Goal: Task Accomplishment & Management: Complete application form

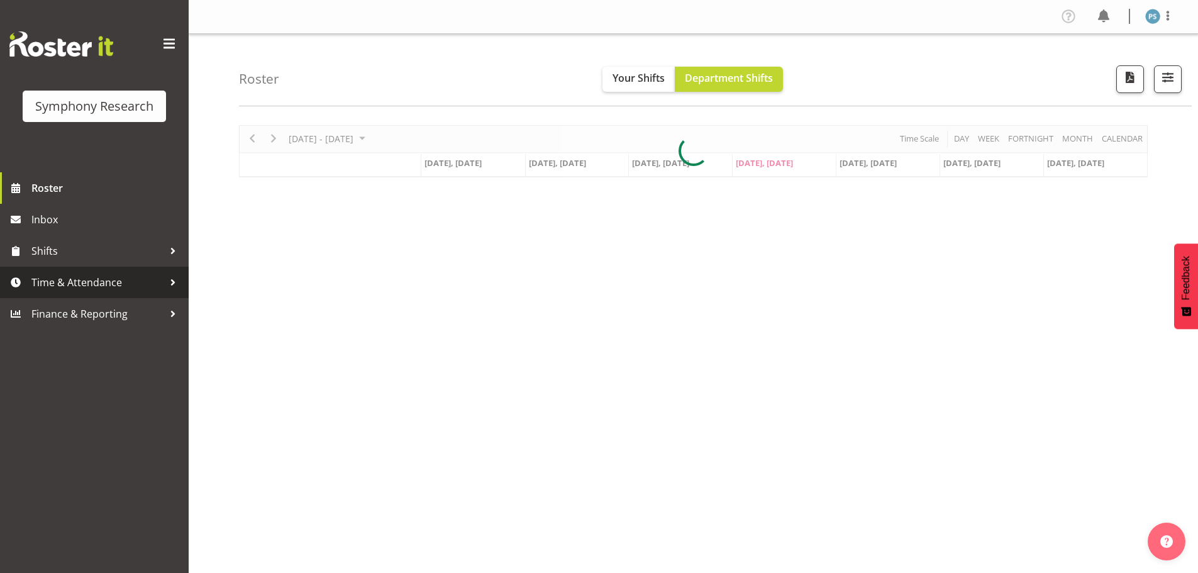
click at [119, 279] on span "Time & Attendance" at bounding box center [97, 282] width 132 height 19
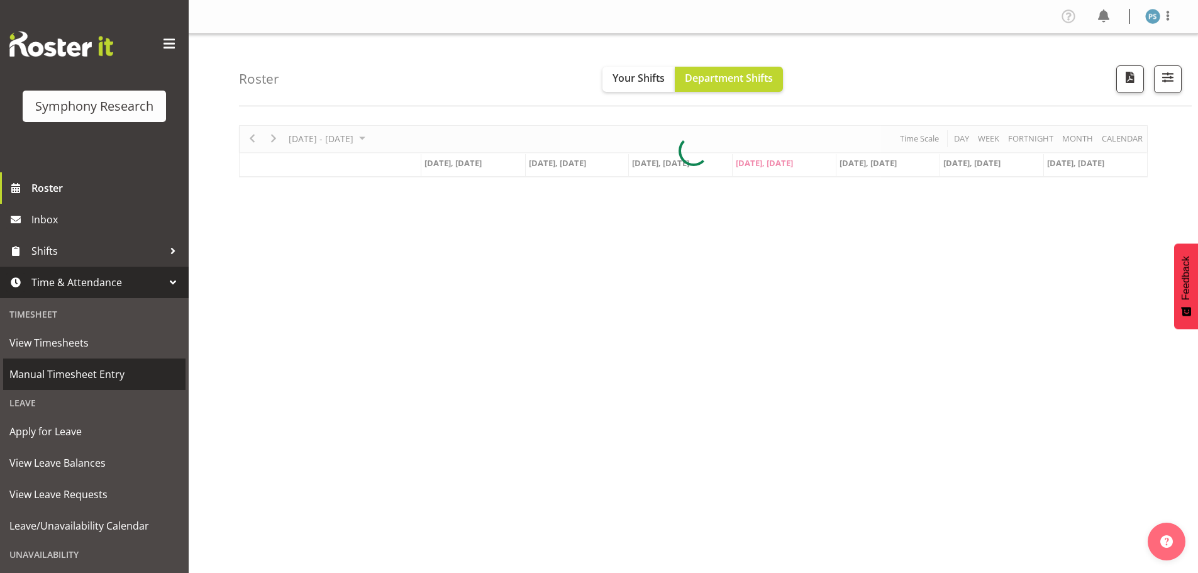
click at [99, 369] on span "Manual Timesheet Entry" at bounding box center [94, 374] width 170 height 19
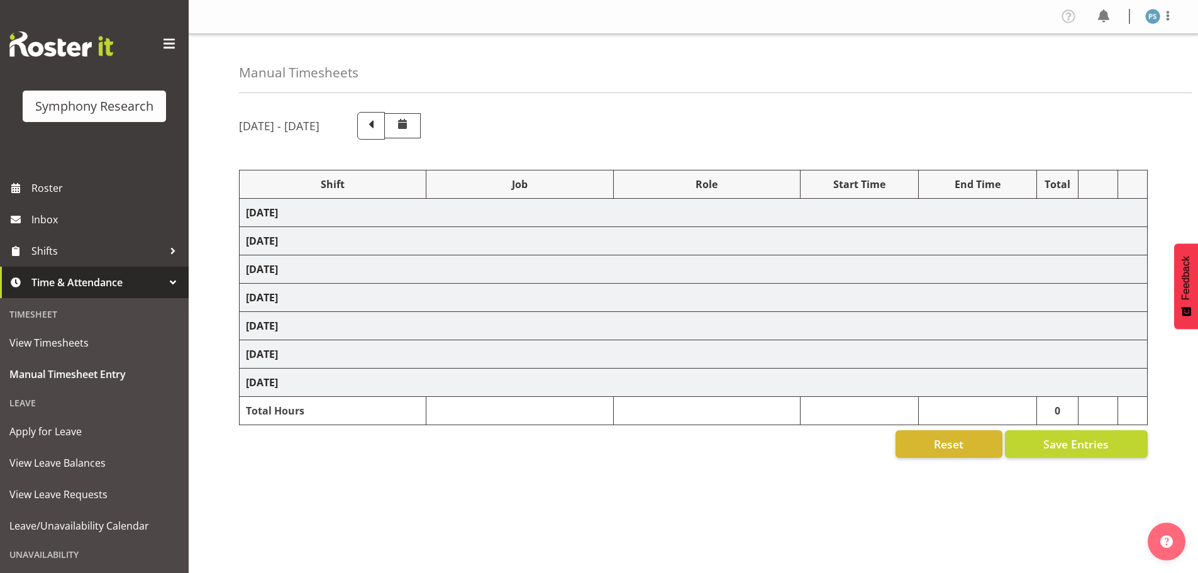
select select "4583"
select select "10527"
select select "4583"
select select "10499"
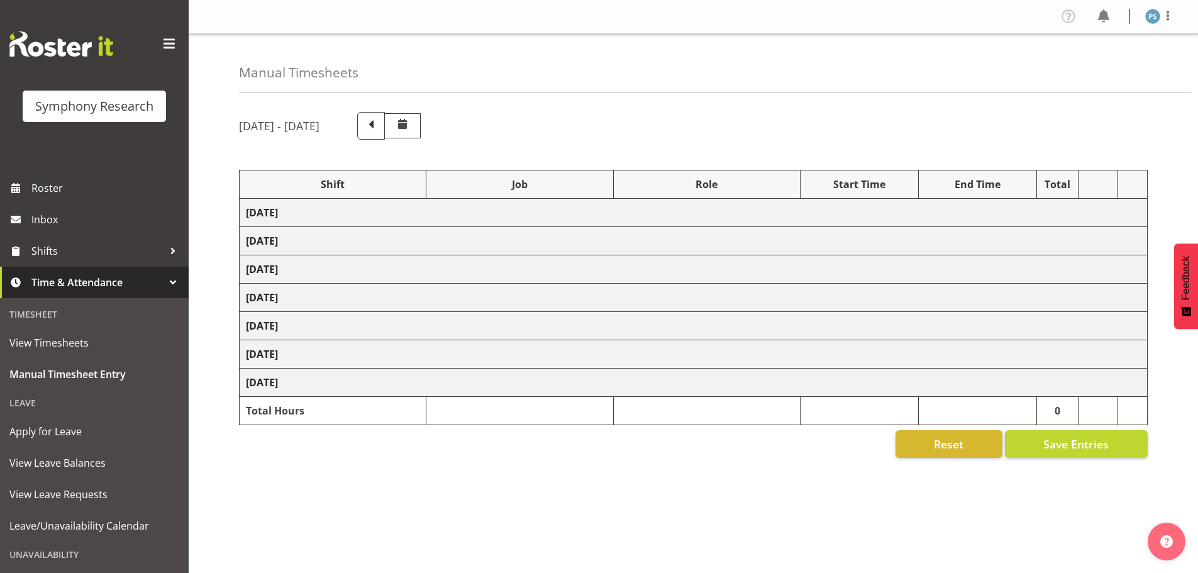
select select "4583"
select select "10527"
select select "4583"
select select "10499"
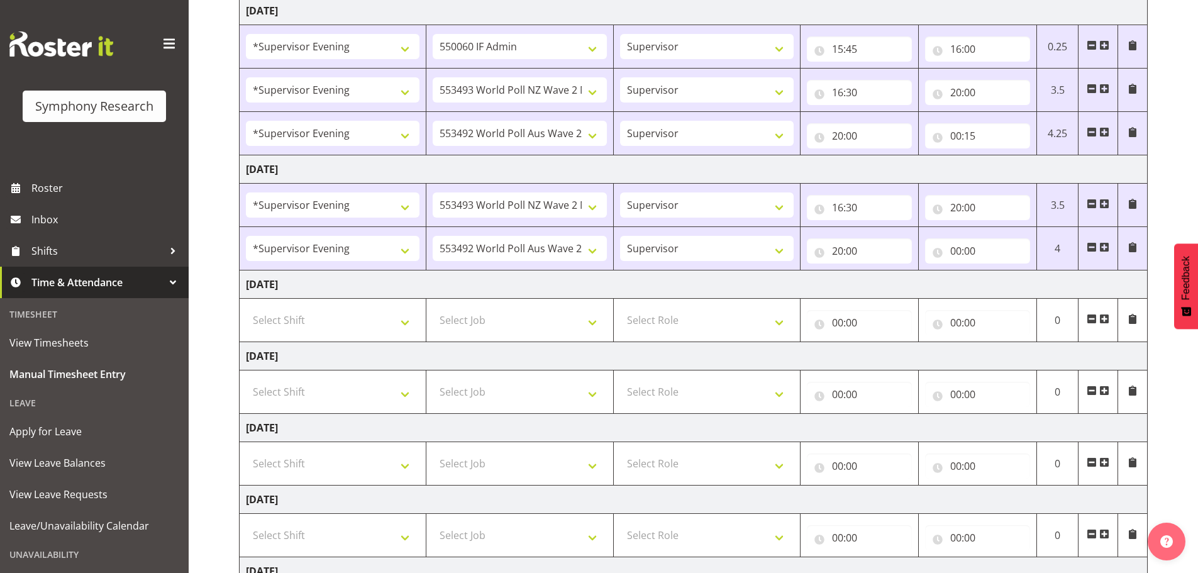
scroll to position [252, 0]
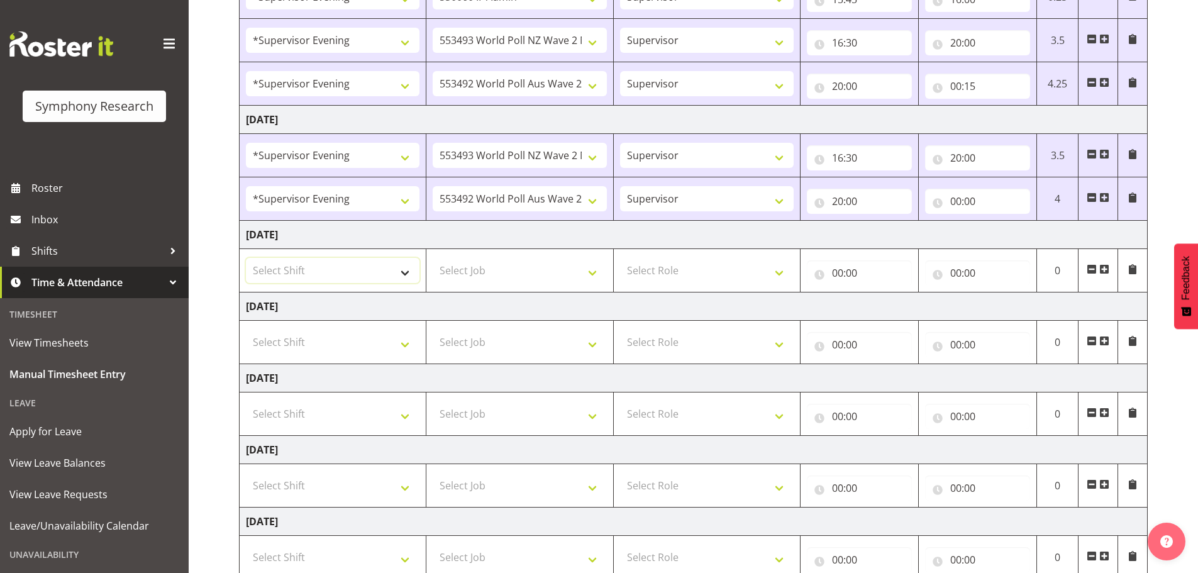
click at [410, 274] on select "Select Shift !!Weekend Residential (Roster IT Shift Label) *Business 9/10am ~ 4…" at bounding box center [333, 270] width 174 height 25
select select "4583"
click at [246, 258] on select "Select Shift !!Weekend Residential (Roster IT Shift Label) *Business 9/10am ~ 4…" at bounding box center [333, 270] width 174 height 25
click at [595, 272] on select "Select Job 550060 IF Admin 553492 World Poll Aus Wave 2 Main 2025 553493 World …" at bounding box center [520, 270] width 174 height 25
select select "715"
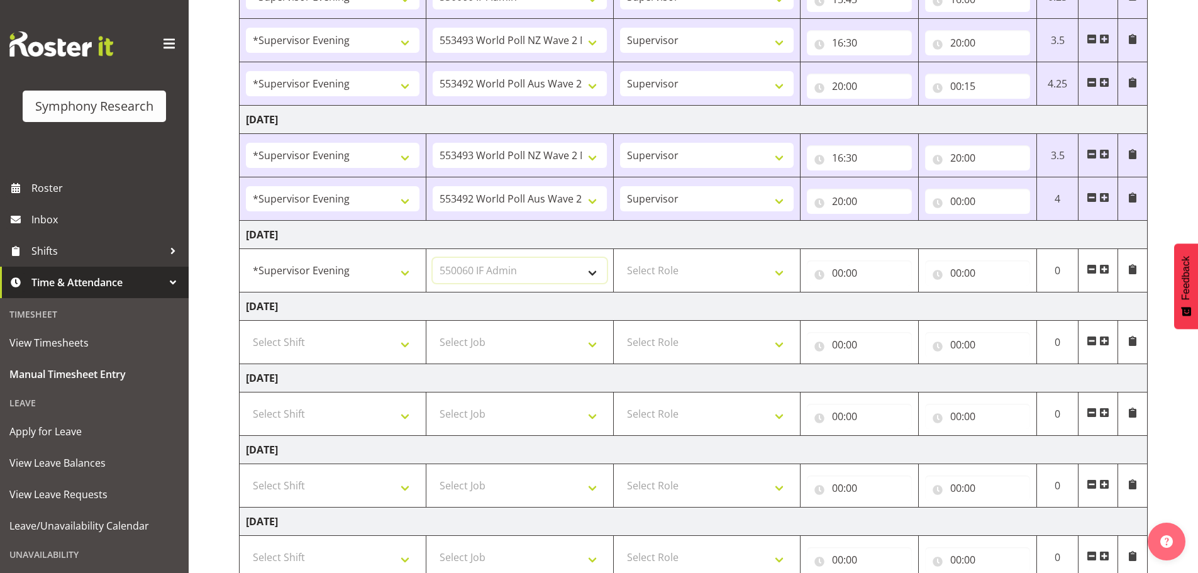
click at [433, 258] on select "Select Job 550060 IF Admin 553492 World Poll Aus Wave 2 Main 2025 553493 World …" at bounding box center [520, 270] width 174 height 25
click at [778, 274] on select "Select Role Supervisor Briefing Interviewing" at bounding box center [707, 270] width 174 height 25
select select "45"
click at [620, 258] on select "Select Role Supervisor Briefing Interviewing" at bounding box center [707, 270] width 174 height 25
click at [835, 274] on input "00:00" at bounding box center [859, 272] width 105 height 25
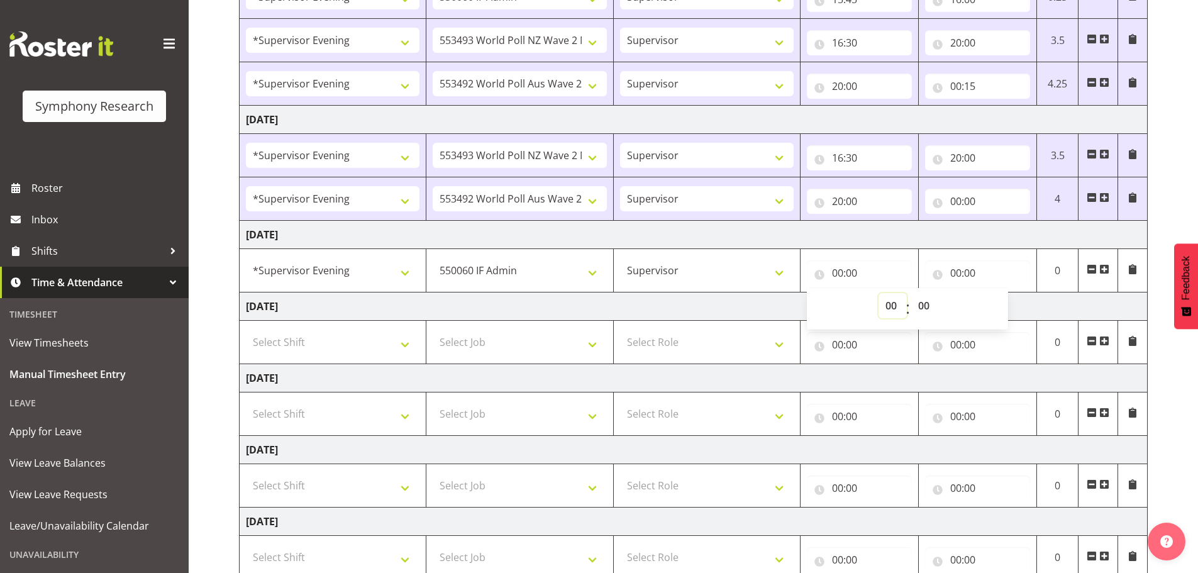
click at [886, 302] on select "00 01 02 03 04 05 06 07 08 09 10 11 12 13 14 15 16 17 18 19 20 21 22 23" at bounding box center [893, 305] width 28 height 25
select select "16"
click at [879, 293] on select "00 01 02 03 04 05 06 07 08 09 10 11 12 13 14 15 16 17 18 19 20 21 22 23" at bounding box center [893, 305] width 28 height 25
type input "16:00"
click at [930, 304] on select "00 01 02 03 04 05 06 07 08 09 10 11 12 13 14 15 16 17 18 19 20 21 22 23 24 25 2…" at bounding box center [926, 305] width 28 height 25
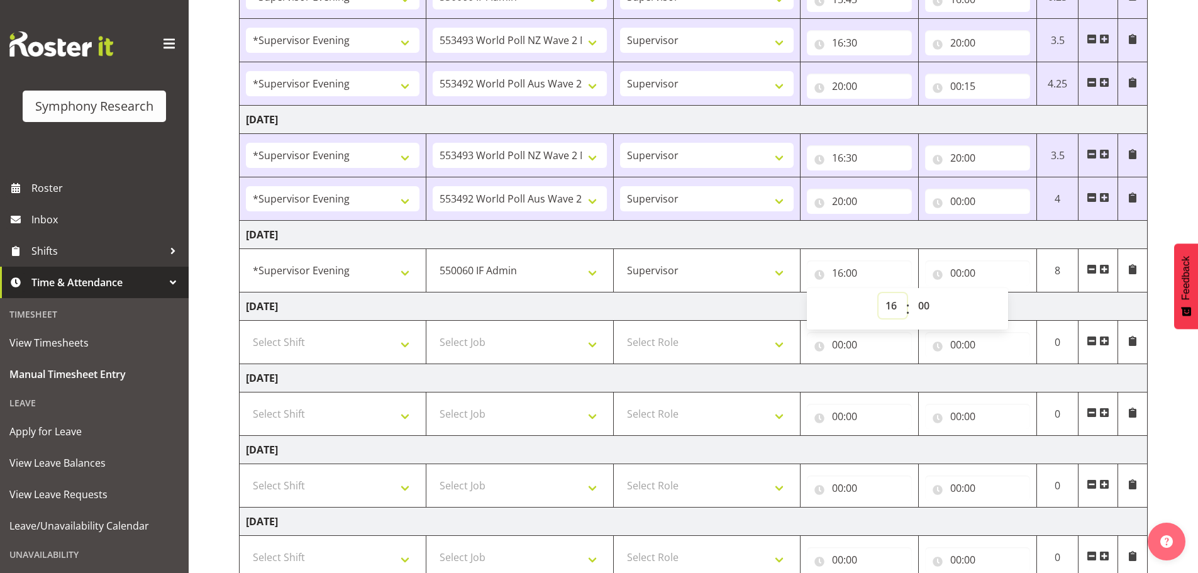
click at [895, 306] on select "00 01 02 03 04 05 06 07 08 09 10 11 12 13 14 15 16 17 18 19 20 21 22 23" at bounding box center [893, 305] width 28 height 25
select select "15"
click at [879, 293] on select "00 01 02 03 04 05 06 07 08 09 10 11 12 13 14 15 16 17 18 19 20 21 22 23" at bounding box center [893, 305] width 28 height 25
type input "15:00"
click at [926, 306] on select "00 01 02 03 04 05 06 07 08 09 10 11 12 13 14 15 16 17 18 19 20 21 22 23 24 25 2…" at bounding box center [926, 305] width 28 height 25
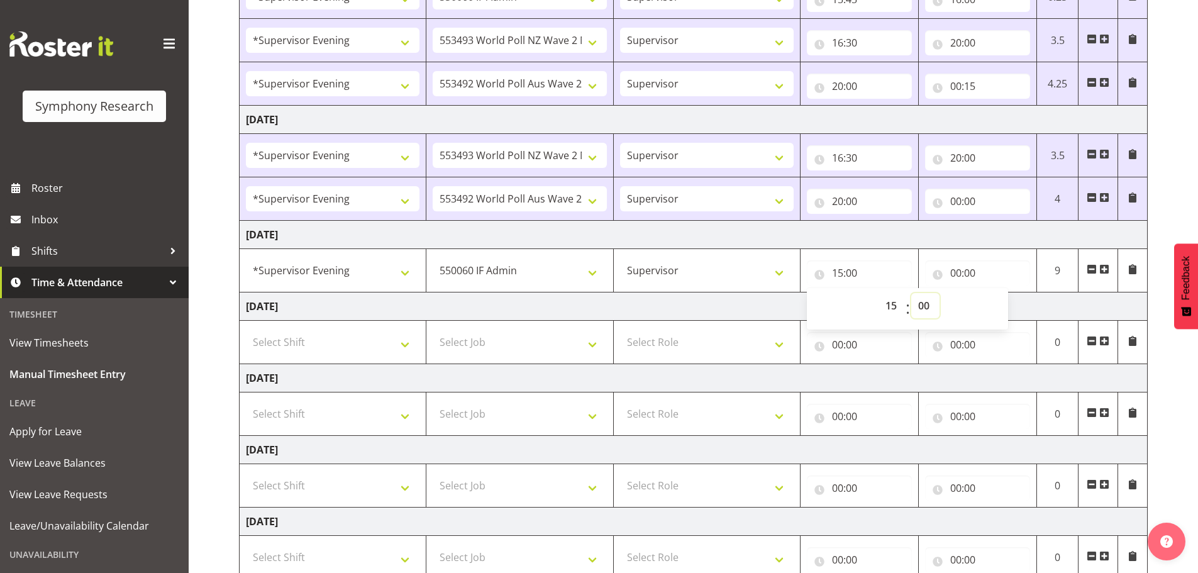
select select "45"
click at [912, 293] on select "00 01 02 03 04 05 06 07 08 09 10 11 12 13 14 15 16 17 18 19 20 21 22 23 24 25 2…" at bounding box center [926, 305] width 28 height 25
type input "15:45"
click at [953, 273] on input "00:00" at bounding box center [977, 272] width 105 height 25
click at [1008, 311] on select "00 01 02 03 04 05 06 07 08 09 10 11 12 13 14 15 16 17 18 19 20 21 22 23" at bounding box center [1011, 305] width 28 height 25
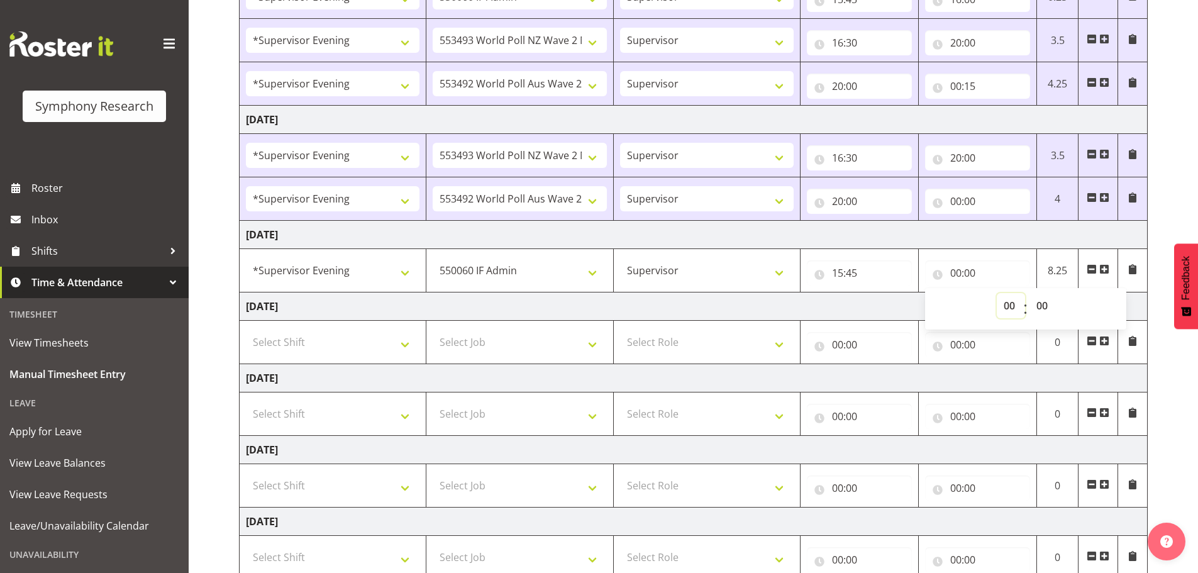
select select "16"
click at [997, 293] on select "00 01 02 03 04 05 06 07 08 09 10 11 12 13 14 15 16 17 18 19 20 21 22 23" at bounding box center [1011, 305] width 28 height 25
type input "16:00"
click at [1103, 271] on span at bounding box center [1105, 269] width 10 height 10
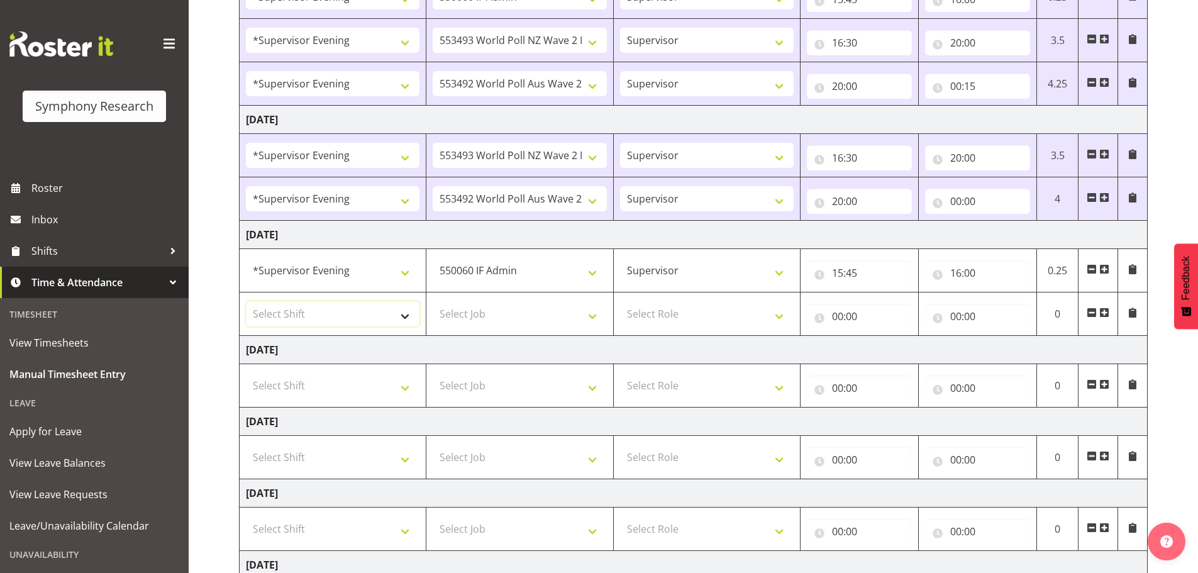
click at [413, 314] on select "Select Shift !!Weekend Residential (Roster IT Shift Label) *Business 9/10am ~ 4…" at bounding box center [333, 313] width 174 height 25
select select "4583"
click at [246, 301] on select "Select Shift !!Weekend Residential (Roster IT Shift Label) *Business 9/10am ~ 4…" at bounding box center [333, 313] width 174 height 25
click at [597, 314] on select "Select Job 550060 IF Admin 553492 World Poll Aus Wave 2 Main 2025 553493 World …" at bounding box center [520, 313] width 174 height 25
select select "10527"
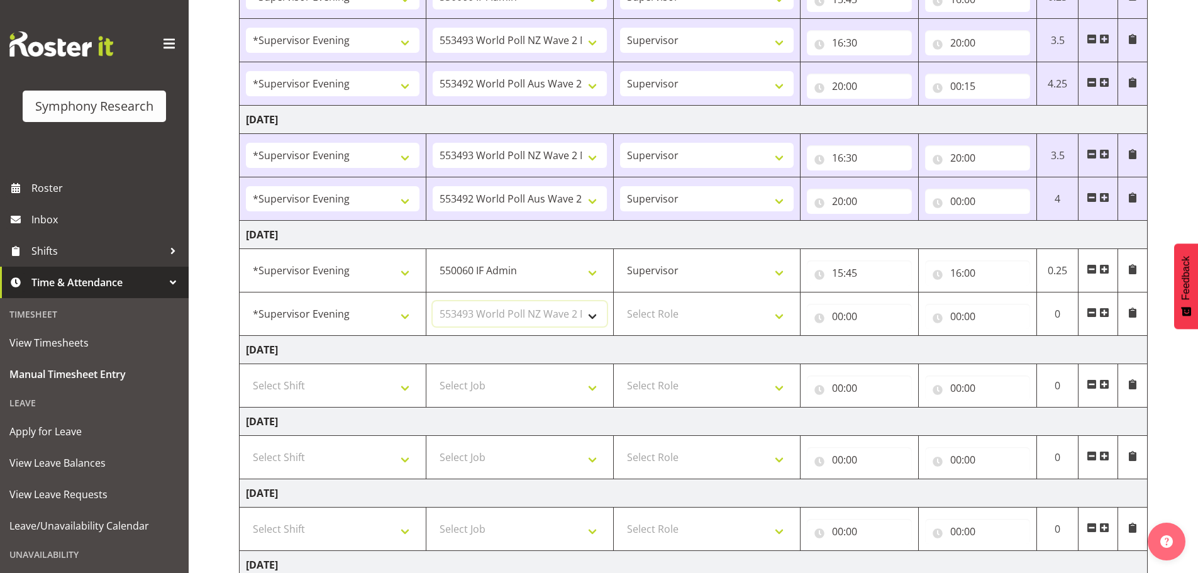
click at [433, 301] on select "Select Job 550060 IF Admin 553492 World Poll Aus Wave 2 Main 2025 553493 World …" at bounding box center [520, 313] width 174 height 25
click at [778, 314] on select "Select Role Supervisor Briefing Interviewing" at bounding box center [707, 313] width 174 height 25
select select "45"
click at [620, 301] on select "Select Role Supervisor Briefing Interviewing" at bounding box center [707, 313] width 174 height 25
click at [834, 318] on input "00:00" at bounding box center [859, 316] width 105 height 25
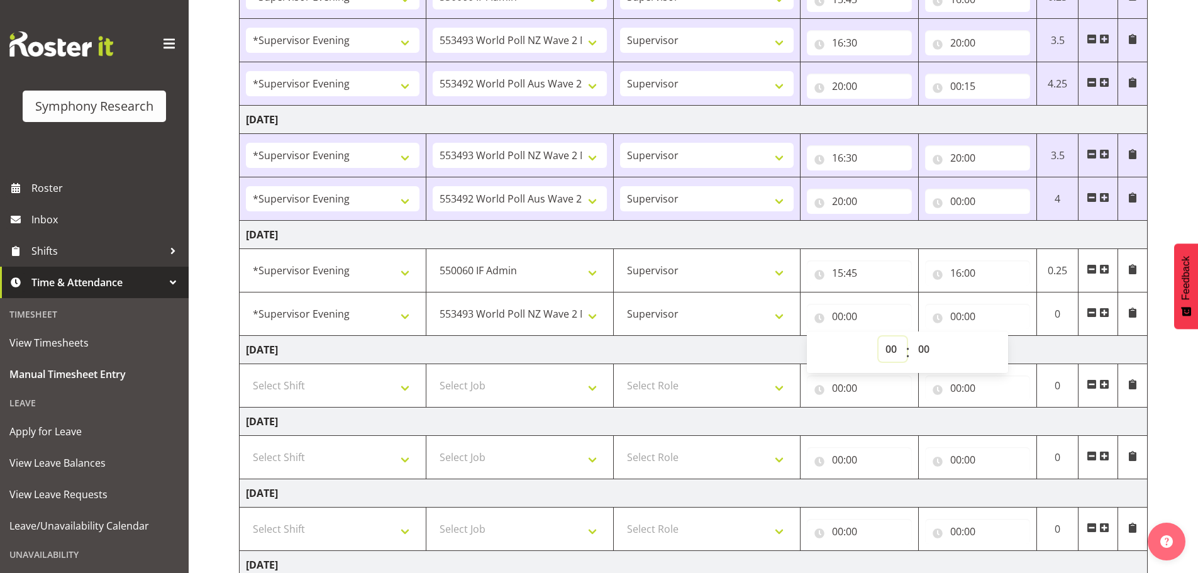
click at [891, 346] on select "00 01 02 03 04 05 06 07 08 09 10 11 12 13 14 15 16 17 18 19 20 21 22 23" at bounding box center [893, 349] width 28 height 25
select select "16"
click at [879, 337] on select "00 01 02 03 04 05 06 07 08 09 10 11 12 13 14 15 16 17 18 19 20 21 22 23" at bounding box center [893, 349] width 28 height 25
type input "16:00"
click at [923, 349] on select "00 01 02 03 04 05 06 07 08 09 10 11 12 13 14 15 16 17 18 19 20 21 22 23 24 25 2…" at bounding box center [926, 349] width 28 height 25
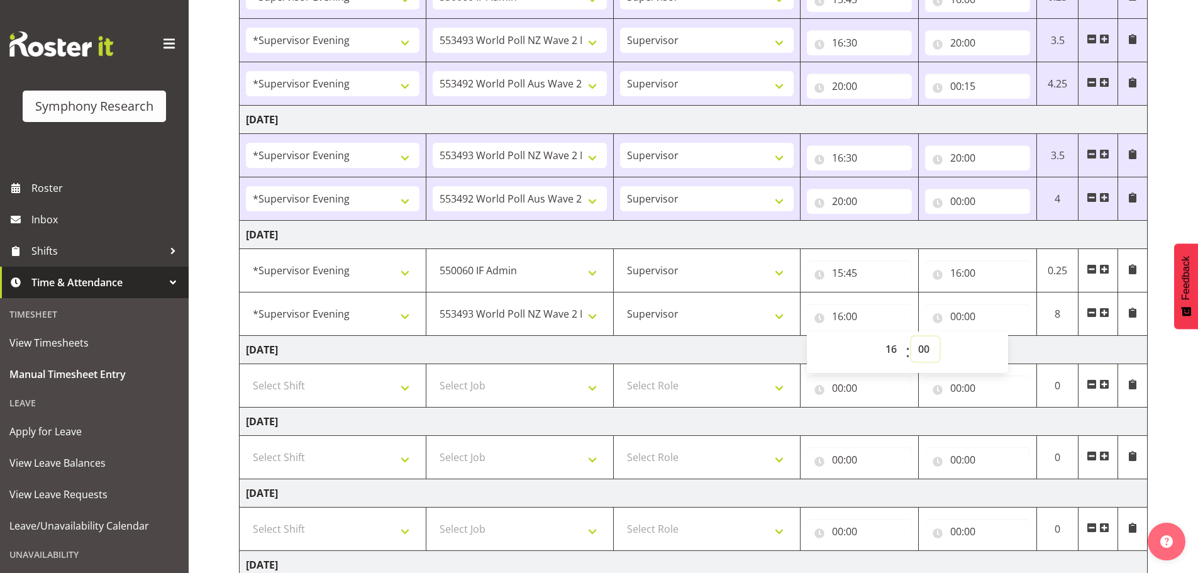
select select "30"
click at [912, 337] on select "00 01 02 03 04 05 06 07 08 09 10 11 12 13 14 15 16 17 18 19 20 21 22 23 24 25 2…" at bounding box center [926, 349] width 28 height 25
type input "16:30"
click at [955, 314] on input "00:00" at bounding box center [977, 316] width 105 height 25
click at [1010, 347] on select "00 01 02 03 04 05 06 07 08 09 10 11 12 13 14 15 16 17 18 19 20 21 22 23" at bounding box center [1011, 349] width 28 height 25
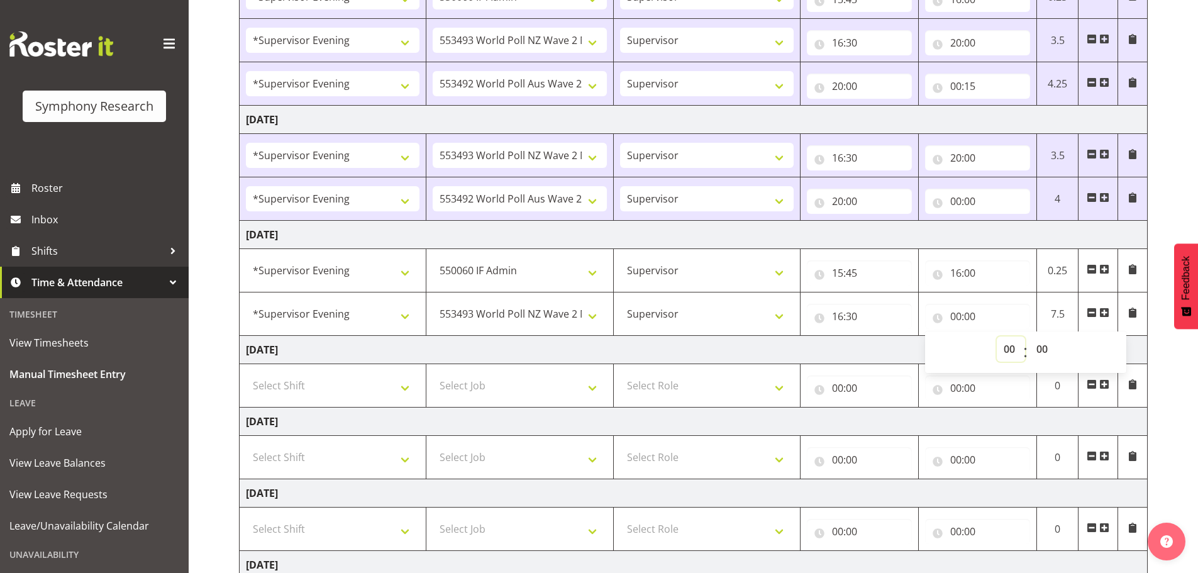
select select "19"
click at [997, 337] on select "00 01 02 03 04 05 06 07 08 09 10 11 12 13 14 15 16 17 18 19 20 21 22 23" at bounding box center [1011, 349] width 28 height 25
type input "19:00"
click at [1107, 311] on span at bounding box center [1105, 313] width 10 height 10
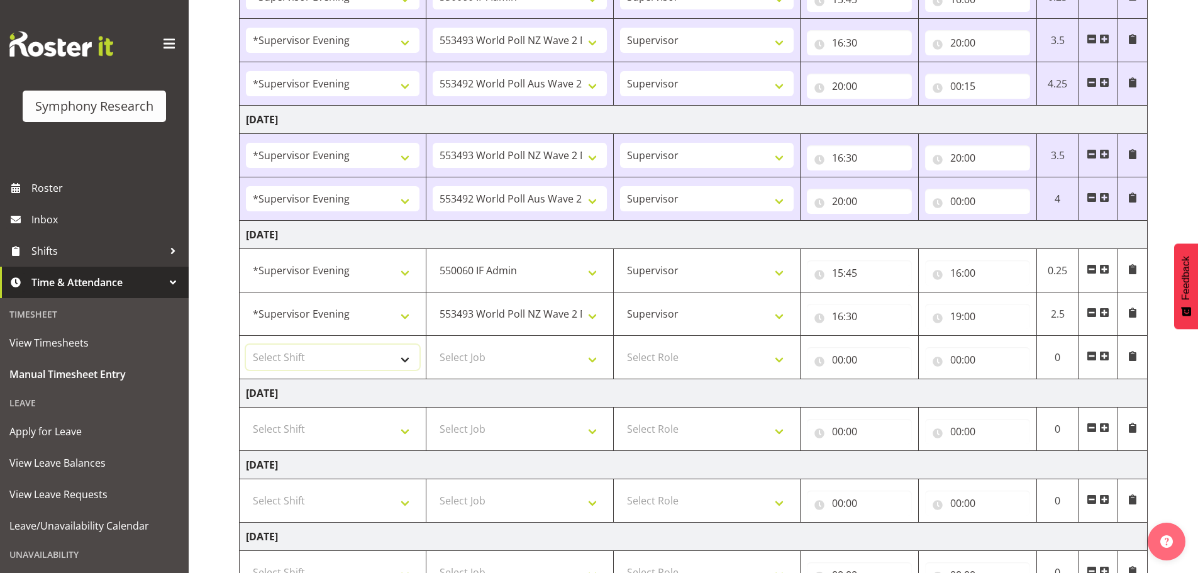
click at [410, 357] on select "Select Shift !!Weekend Residential (Roster IT Shift Label) *Business 9/10am ~ 4…" at bounding box center [333, 357] width 174 height 25
select select "4583"
click at [246, 345] on select "Select Shift !!Weekend Residential (Roster IT Shift Label) *Business 9/10am ~ 4…" at bounding box center [333, 357] width 174 height 25
click at [593, 358] on select "Select Job 550060 IF Admin 553492 World Poll Aus Wave 2 Main 2025 553493 World …" at bounding box center [520, 357] width 174 height 25
select select "10499"
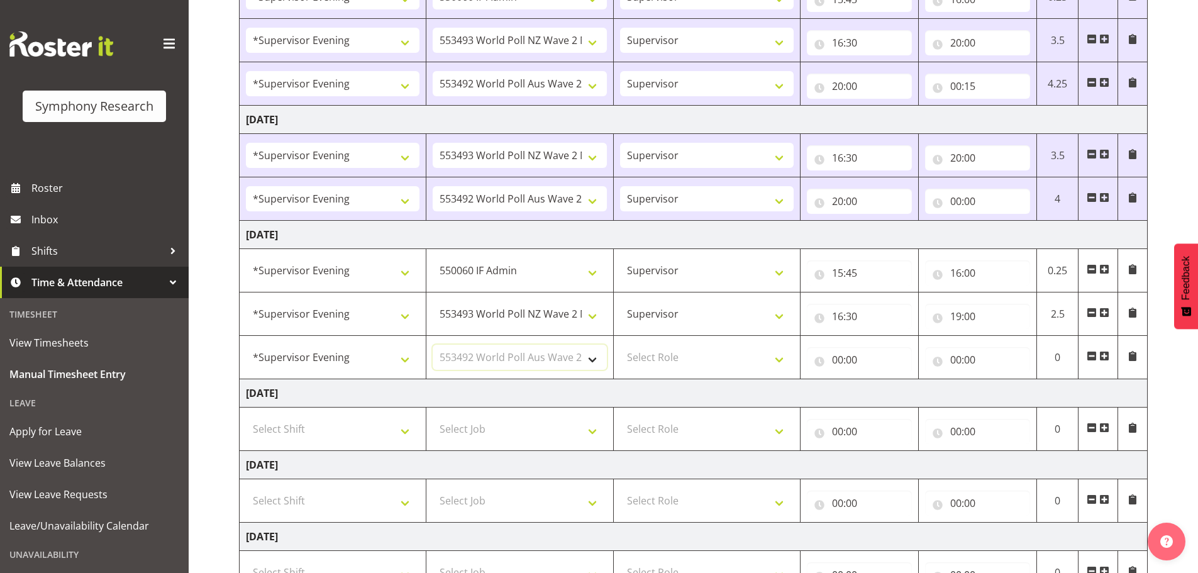
click at [433, 345] on select "Select Job 550060 IF Admin 553492 World Poll Aus Wave 2 Main 2025 553493 World …" at bounding box center [520, 357] width 174 height 25
click at [780, 362] on select "Select Role Supervisor Briefing Interviewing" at bounding box center [707, 357] width 174 height 25
select select "45"
click at [620, 345] on select "Select Role Supervisor Briefing Interviewing" at bounding box center [707, 357] width 174 height 25
click at [835, 360] on input "00:00" at bounding box center [859, 359] width 105 height 25
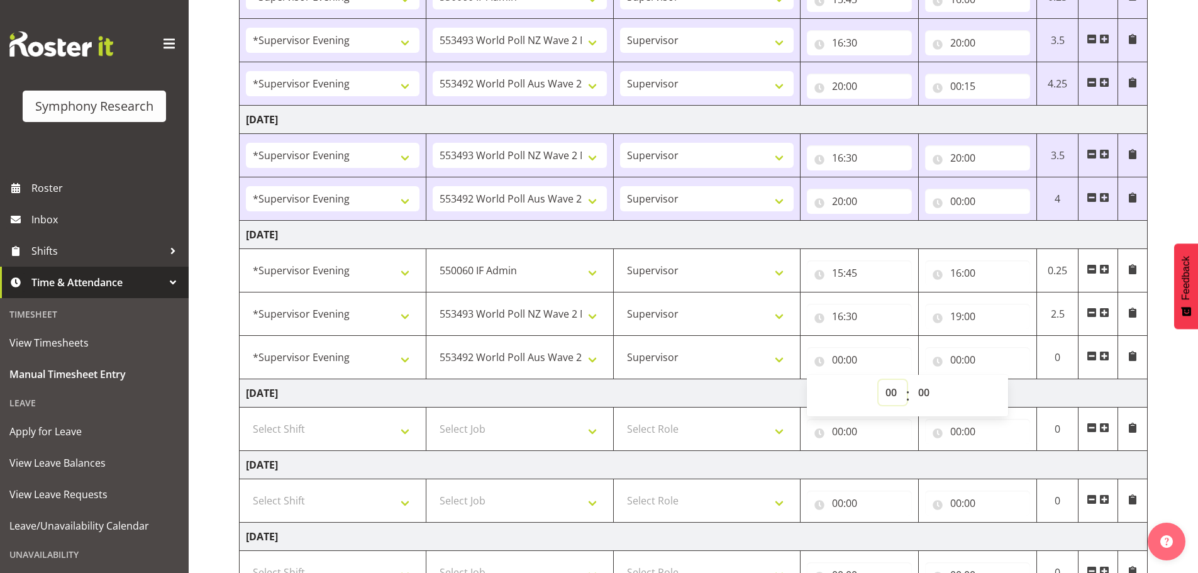
click at [892, 393] on select "00 01 02 03 04 05 06 07 08 09 10 11 12 13 14 15 16 17 18 19 20 21 22 23" at bounding box center [893, 392] width 28 height 25
select select "19"
click at [879, 380] on select "00 01 02 03 04 05 06 07 08 09 10 11 12 13 14 15 16 17 18 19 20 21 22 23" at bounding box center [893, 392] width 28 height 25
type input "19:00"
click at [959, 359] on input "00:00" at bounding box center [977, 359] width 105 height 25
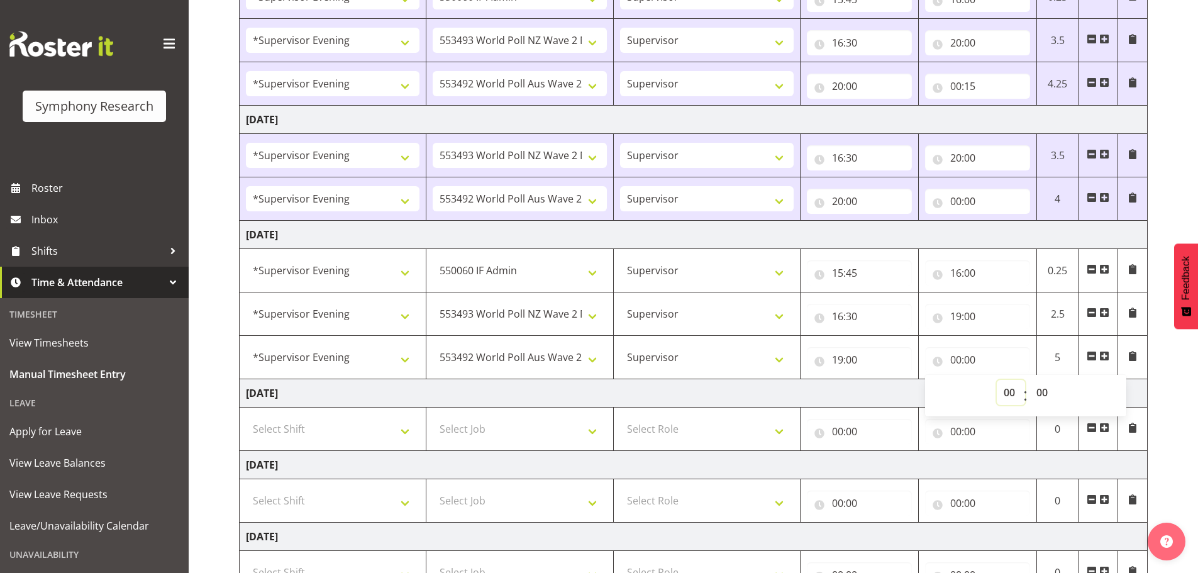
click at [1008, 385] on select "00 01 02 03 04 05 06 07 08 09 10 11 12 13 14 15 16 17 18 19 20 21 22 23" at bounding box center [1011, 392] width 28 height 25
select select "23"
click at [997, 380] on select "00 01 02 03 04 05 06 07 08 09 10 11 12 13 14 15 16 17 18 19 20 21 22 23" at bounding box center [1011, 392] width 28 height 25
type input "23:00"
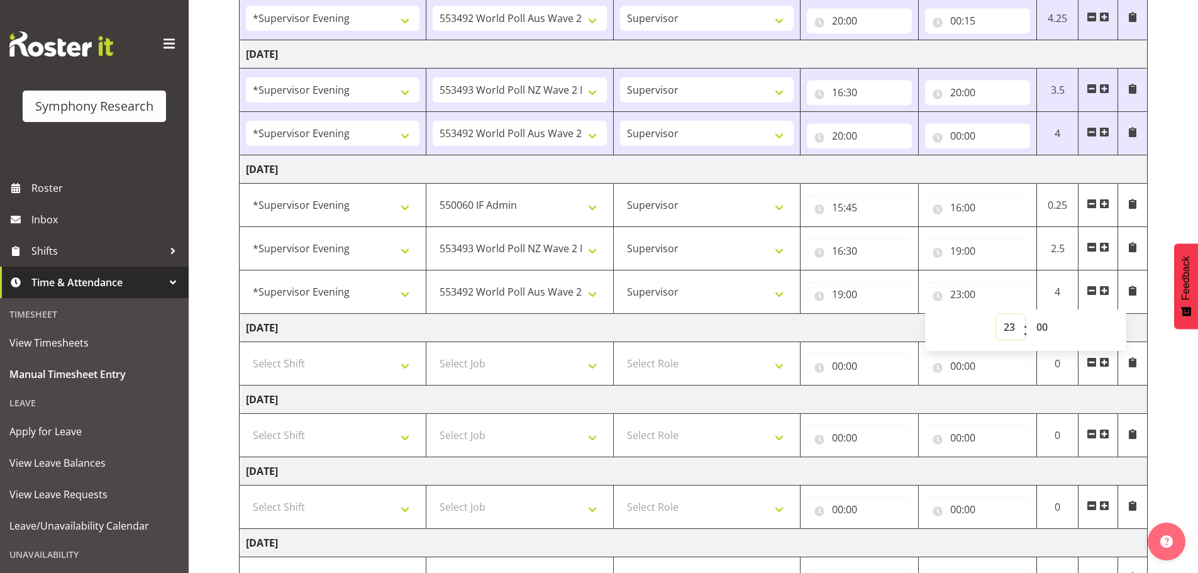
scroll to position [425, 0]
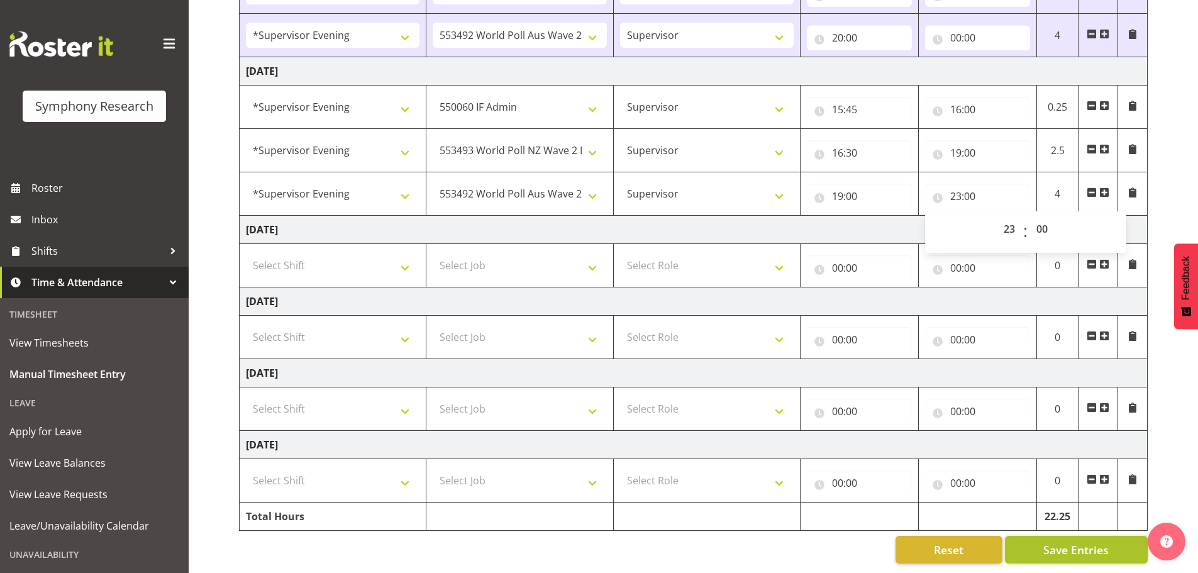
click at [1083, 542] on span "Save Entries" at bounding box center [1076, 550] width 65 height 16
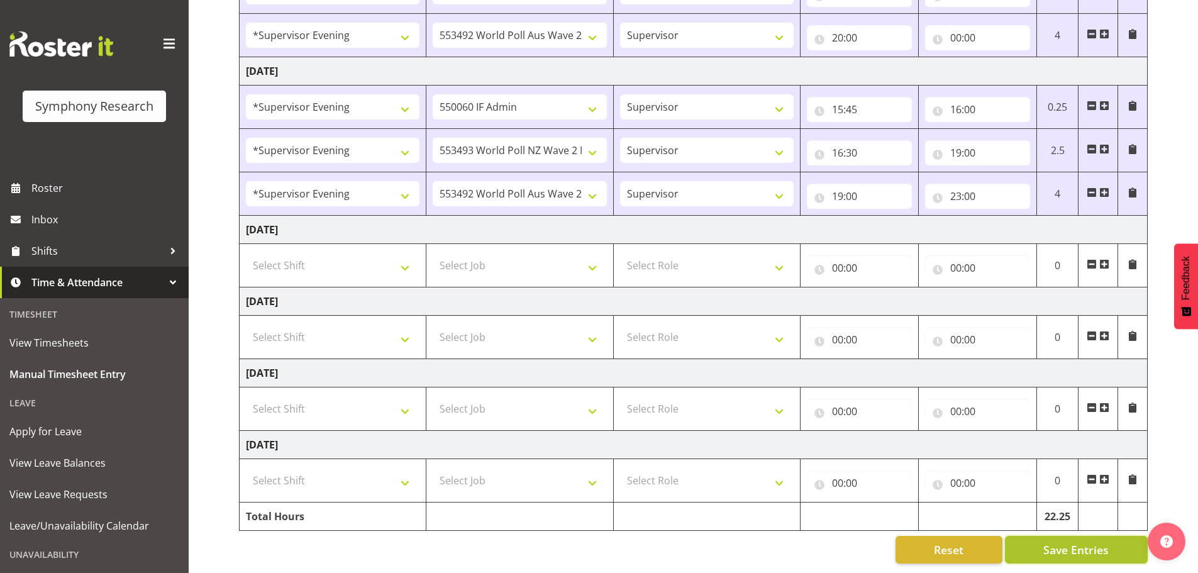
click at [1086, 542] on span "Save Entries" at bounding box center [1076, 550] width 65 height 16
click at [1059, 536] on button "Save Entries" at bounding box center [1076, 550] width 143 height 28
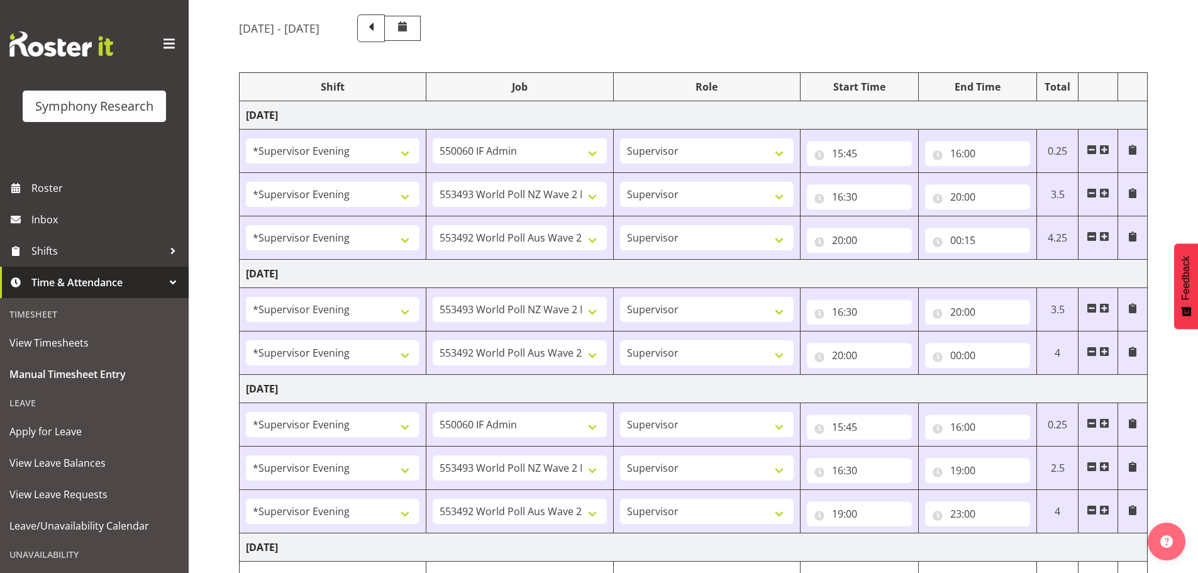
scroll to position [0, 0]
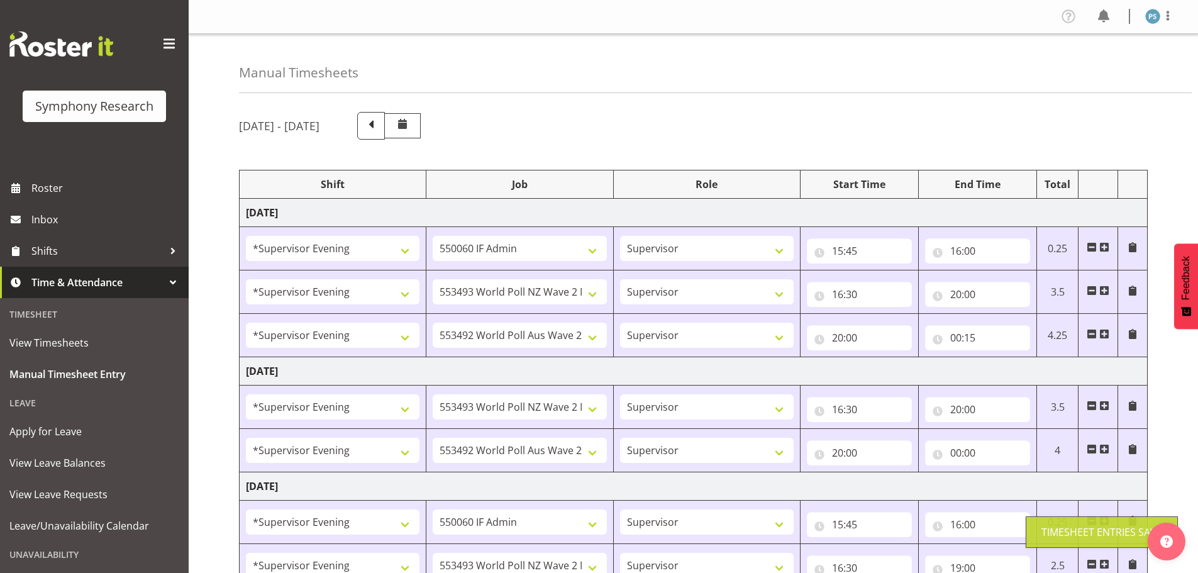
click at [1168, 25] on div at bounding box center [1168, 16] width 15 height 16
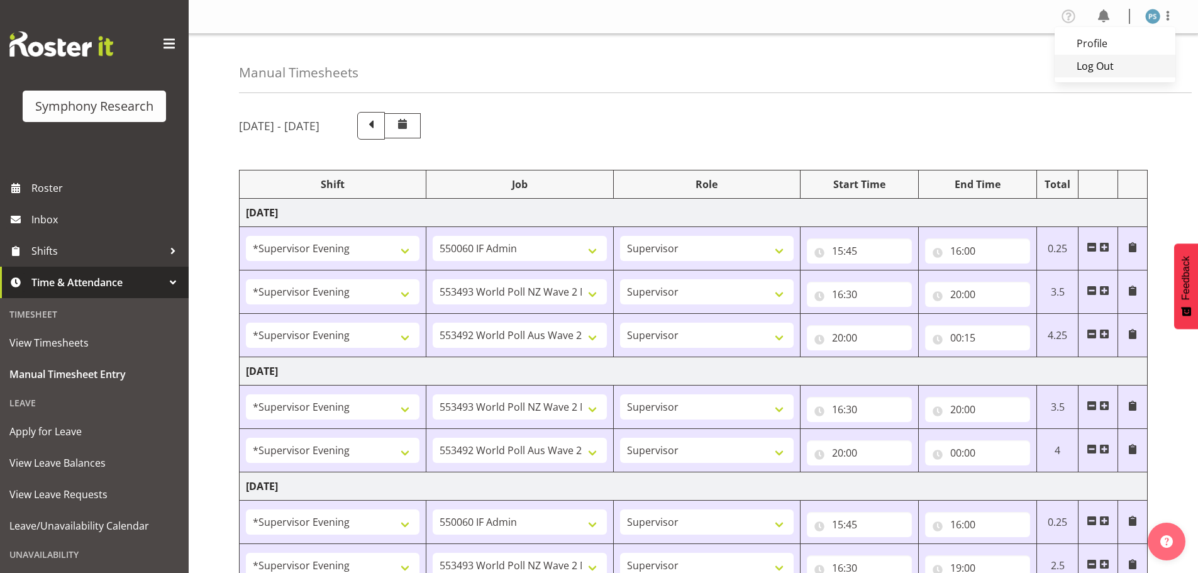
click at [1096, 61] on link "Log Out" at bounding box center [1115, 66] width 121 height 23
